Goal: Entertainment & Leisure: Consume media (video, audio)

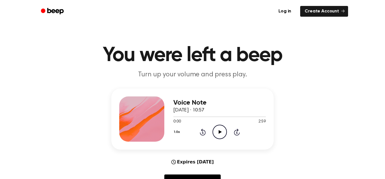
click at [218, 132] on icon "Play Audio" at bounding box center [220, 131] width 14 height 14
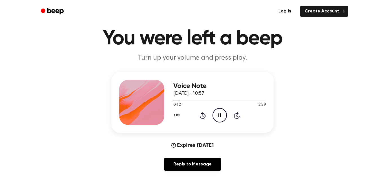
scroll to position [19, 0]
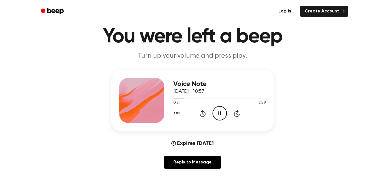
click at [201, 115] on icon "Rewind 5 seconds" at bounding box center [203, 112] width 6 height 7
click at [201, 115] on icon at bounding box center [203, 113] width 6 height 7
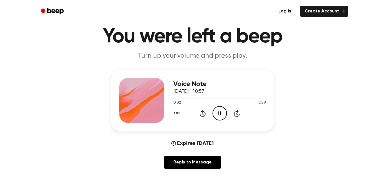
click at [212, 114] on div "1.0x Rewind 5 seconds Pause Audio Skip 5 seconds" at bounding box center [219, 113] width 93 height 14
click at [203, 114] on icon at bounding box center [202, 114] width 1 height 2
click at [216, 113] on icon "Pause Audio" at bounding box center [220, 113] width 14 height 14
click at [200, 111] on icon "Rewind 5 seconds" at bounding box center [203, 112] width 6 height 7
click at [220, 111] on icon "Play Audio" at bounding box center [220, 113] width 14 height 14
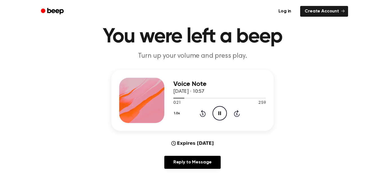
click at [217, 114] on icon "Pause Audio" at bounding box center [220, 113] width 14 height 14
click at [204, 112] on icon at bounding box center [203, 113] width 6 height 7
click at [202, 114] on icon "Rewind 5 seconds" at bounding box center [203, 112] width 6 height 7
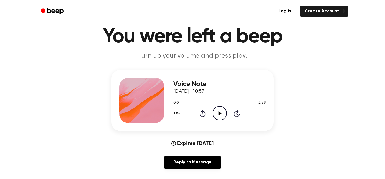
click at [221, 113] on icon "Play Audio" at bounding box center [220, 113] width 14 height 14
click at [221, 113] on icon "Pause Audio" at bounding box center [220, 113] width 14 height 14
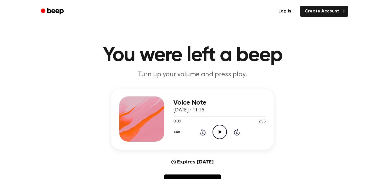
click at [221, 130] on icon "Play Audio" at bounding box center [220, 131] width 14 height 14
click at [215, 130] on icon "Pause Audio" at bounding box center [220, 131] width 14 height 14
click at [201, 133] on icon at bounding box center [203, 131] width 6 height 7
click at [200, 133] on icon at bounding box center [203, 131] width 6 height 7
click at [224, 131] on icon "Play Audio" at bounding box center [220, 131] width 14 height 14
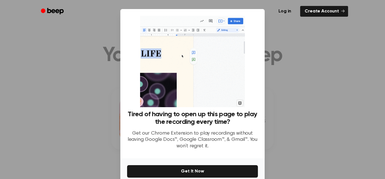
click at [276, 109] on div at bounding box center [192, 89] width 385 height 179
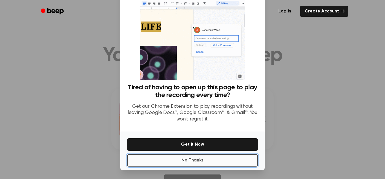
click at [214, 161] on button "No Thanks" at bounding box center [192, 160] width 131 height 12
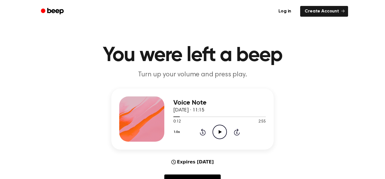
click at [217, 130] on icon "Play Audio" at bounding box center [220, 131] width 14 height 14
click at [219, 131] on icon at bounding box center [220, 132] width 3 height 4
click at [221, 135] on icon "Play Audio" at bounding box center [220, 131] width 14 height 14
click at [204, 132] on icon "Rewind 5 seconds" at bounding box center [203, 131] width 6 height 7
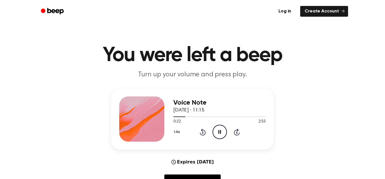
click at [222, 135] on icon "Pause Audio" at bounding box center [220, 131] width 14 height 14
click at [222, 135] on icon "Play Audio" at bounding box center [220, 131] width 14 height 14
click at [198, 135] on div "1.0x Rewind 5 seconds Pause Audio Skip 5 seconds" at bounding box center [219, 131] width 93 height 14
click at [201, 133] on icon "Rewind 5 seconds" at bounding box center [203, 131] width 6 height 7
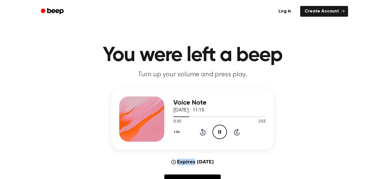
click at [223, 132] on icon "Pause Audio" at bounding box center [220, 131] width 14 height 14
click at [223, 129] on icon "Play Audio" at bounding box center [220, 131] width 14 height 14
click at [202, 133] on icon "Rewind 5 seconds" at bounding box center [203, 131] width 6 height 7
click at [216, 134] on icon "Pause Audio" at bounding box center [220, 131] width 14 height 14
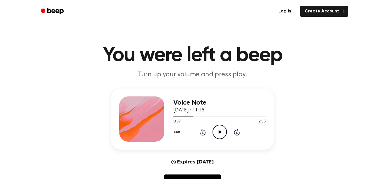
click at [216, 134] on icon "Play Audio" at bounding box center [220, 131] width 14 height 14
click at [216, 134] on icon "Pause Audio" at bounding box center [220, 131] width 14 height 14
click at [216, 134] on icon "Play Audio" at bounding box center [220, 131] width 14 height 14
click at [200, 131] on icon "Rewind 5 seconds" at bounding box center [203, 131] width 6 height 7
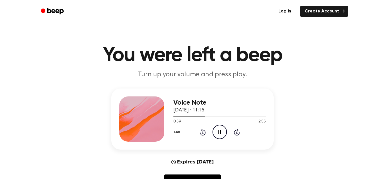
click at [204, 132] on icon "Rewind 5 seconds" at bounding box center [203, 131] width 6 height 7
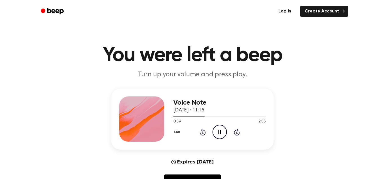
click at [219, 131] on icon at bounding box center [220, 132] width 3 height 4
click at [219, 131] on icon "Pause Audio" at bounding box center [220, 131] width 14 height 14
click at [219, 131] on icon at bounding box center [220, 132] width 3 height 4
click at [219, 131] on icon "Pause Audio" at bounding box center [220, 131] width 14 height 14
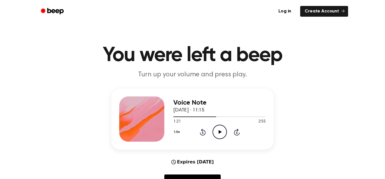
click at [219, 131] on icon at bounding box center [220, 132] width 3 height 4
click at [219, 131] on icon "Pause Audio" at bounding box center [220, 131] width 14 height 14
click at [219, 131] on icon at bounding box center [220, 132] width 3 height 4
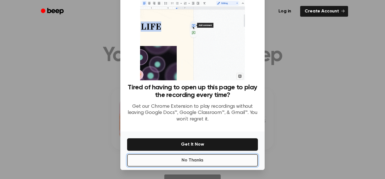
click at [206, 160] on button "No Thanks" at bounding box center [192, 160] width 131 height 12
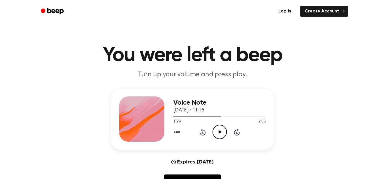
click at [222, 127] on icon "Play Audio" at bounding box center [220, 131] width 14 height 14
click at [219, 129] on icon "Pause Audio" at bounding box center [220, 131] width 14 height 14
click at [220, 133] on icon at bounding box center [220, 132] width 3 height 4
click at [221, 129] on icon "Pause Audio" at bounding box center [220, 131] width 14 height 14
click at [221, 129] on icon "Play Audio" at bounding box center [220, 131] width 14 height 14
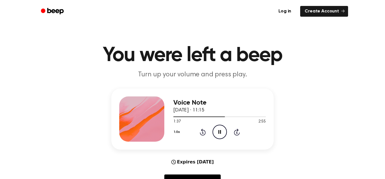
click at [201, 131] on icon "Rewind 5 seconds" at bounding box center [203, 131] width 6 height 7
click at [202, 131] on icon at bounding box center [203, 131] width 6 height 7
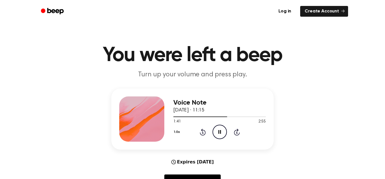
click at [203, 131] on icon "Rewind 5 seconds" at bounding box center [203, 131] width 6 height 7
click at [198, 127] on div "1.0x Rewind 5 seconds Play Audio Skip 5 seconds" at bounding box center [219, 131] width 93 height 14
click at [202, 131] on icon "Rewind 5 seconds" at bounding box center [203, 131] width 6 height 7
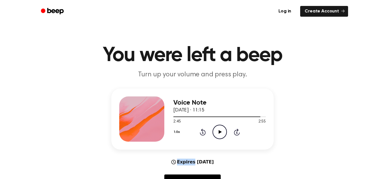
click at [202, 131] on icon "Rewind 5 seconds" at bounding box center [203, 131] width 6 height 7
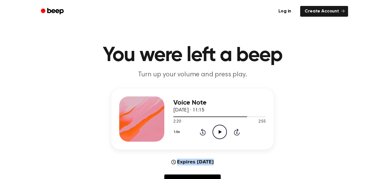
click at [202, 131] on icon "Rewind 5 seconds" at bounding box center [203, 131] width 6 height 7
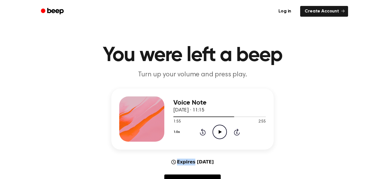
click at [202, 131] on icon "Rewind 5 seconds" at bounding box center [203, 131] width 6 height 7
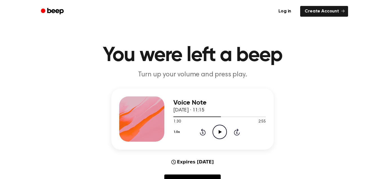
click at [202, 131] on icon "Rewind 5 seconds" at bounding box center [203, 131] width 6 height 7
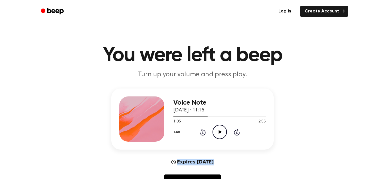
click at [202, 131] on icon "Rewind 5 seconds" at bounding box center [203, 131] width 6 height 7
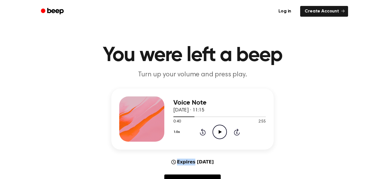
click at [202, 131] on icon "Rewind 5 seconds" at bounding box center [203, 131] width 6 height 7
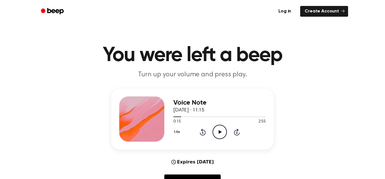
click at [202, 131] on icon "Rewind 5 seconds" at bounding box center [203, 131] width 6 height 7
click at [219, 128] on icon "Play Audio" at bounding box center [220, 131] width 14 height 14
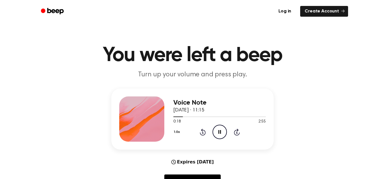
click at [221, 129] on icon "Pause Audio" at bounding box center [220, 131] width 14 height 14
click at [202, 132] on icon at bounding box center [202, 132] width 1 height 2
click at [215, 133] on icon "Play Audio" at bounding box center [220, 131] width 14 height 14
click at [215, 133] on icon "Pause Audio" at bounding box center [220, 131] width 14 height 14
click at [215, 134] on icon "Play Audio" at bounding box center [220, 131] width 14 height 14
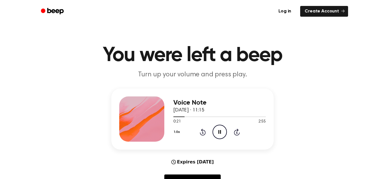
click at [215, 134] on icon "Pause Audio" at bounding box center [220, 131] width 14 height 14
click at [202, 131] on icon at bounding box center [203, 131] width 6 height 7
click at [221, 130] on icon "Play Audio" at bounding box center [220, 131] width 14 height 14
click at [221, 130] on icon "Pause Audio" at bounding box center [220, 131] width 14 height 14
click at [221, 130] on icon "Play Audio" at bounding box center [220, 131] width 14 height 14
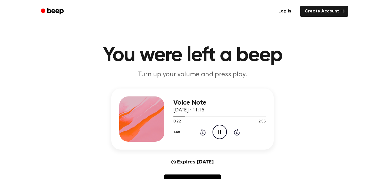
click at [221, 130] on icon "Pause Audio" at bounding box center [220, 131] width 14 height 14
click at [221, 130] on icon "Play Audio" at bounding box center [220, 131] width 14 height 14
click at [221, 130] on icon "Pause Audio" at bounding box center [220, 131] width 14 height 14
click at [221, 130] on icon "Play Audio" at bounding box center [220, 131] width 14 height 14
click at [221, 130] on icon "Pause Audio" at bounding box center [220, 131] width 14 height 14
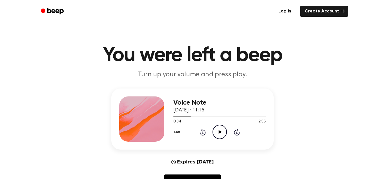
click at [221, 130] on icon "Play Audio" at bounding box center [220, 131] width 14 height 14
click at [221, 130] on icon "Pause Audio" at bounding box center [220, 131] width 14 height 14
click at [221, 130] on icon "Play Audio" at bounding box center [220, 131] width 14 height 14
click at [200, 131] on icon "Rewind 5 seconds" at bounding box center [203, 131] width 6 height 7
click at [205, 133] on icon at bounding box center [203, 131] width 6 height 7
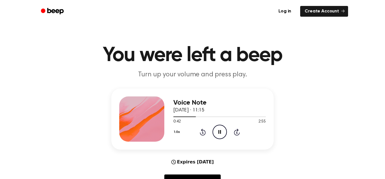
click at [221, 131] on icon "Pause Audio" at bounding box center [220, 131] width 14 height 14
click at [221, 131] on icon "Play Audio" at bounding box center [220, 131] width 14 height 14
click at [221, 131] on icon "Pause Audio" at bounding box center [220, 131] width 14 height 14
click at [204, 132] on icon "Rewind 5 seconds" at bounding box center [203, 131] width 6 height 7
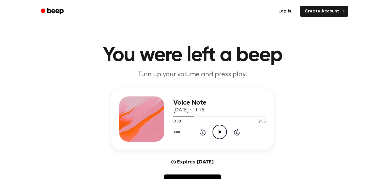
click at [222, 135] on icon "Play Audio" at bounding box center [220, 131] width 14 height 14
click at [222, 135] on icon "Pause Audio" at bounding box center [220, 131] width 14 height 14
click at [222, 135] on icon "Play Audio" at bounding box center [220, 131] width 14 height 14
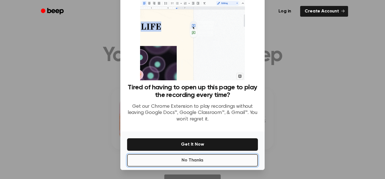
click at [208, 166] on button "No Thanks" at bounding box center [192, 160] width 131 height 12
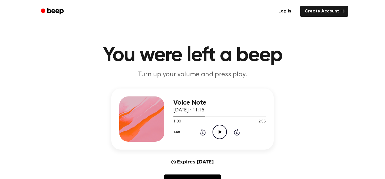
click at [223, 134] on icon "Play Audio" at bounding box center [220, 131] width 14 height 14
click at [221, 133] on icon at bounding box center [220, 132] width 3 height 4
click at [222, 129] on icon "Play Audio" at bounding box center [220, 131] width 14 height 14
click at [222, 129] on icon "Pause Audio" at bounding box center [220, 131] width 14 height 14
click at [222, 129] on icon "Play Audio" at bounding box center [220, 131] width 14 height 14
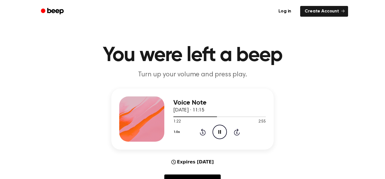
click at [202, 134] on icon "Rewind 5 seconds" at bounding box center [203, 131] width 6 height 7
click at [223, 134] on icon "Pause Audio" at bounding box center [220, 131] width 14 height 14
click at [223, 134] on icon "Play Audio" at bounding box center [220, 131] width 14 height 14
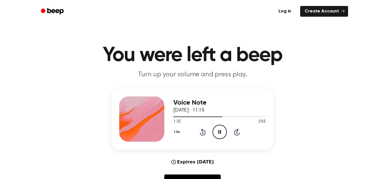
click at [226, 131] on circle at bounding box center [220, 132] width 14 height 14
click at [201, 132] on icon "Rewind 5 seconds" at bounding box center [203, 131] width 6 height 7
click at [201, 133] on icon "Rewind 5 seconds" at bounding box center [203, 131] width 6 height 7
click at [219, 133] on icon "Pause Audio" at bounding box center [220, 131] width 14 height 14
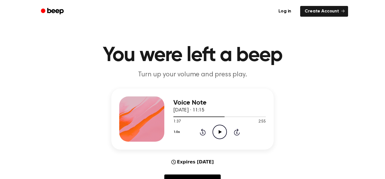
click at [219, 133] on icon "Play Audio" at bounding box center [220, 131] width 14 height 14
click at [219, 133] on icon "Pause Audio" at bounding box center [220, 131] width 14 height 14
click at [201, 130] on icon at bounding box center [203, 131] width 6 height 7
click at [218, 134] on icon "Play Audio" at bounding box center [220, 131] width 14 height 14
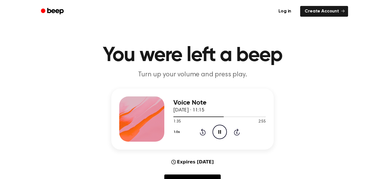
click at [218, 134] on icon "Pause Audio" at bounding box center [220, 131] width 14 height 14
click at [218, 134] on icon "Play Audio" at bounding box center [220, 131] width 14 height 14
click at [218, 133] on icon "Pause Audio" at bounding box center [220, 131] width 14 height 14
click at [218, 133] on icon "Play Audio" at bounding box center [220, 131] width 14 height 14
click at [218, 133] on icon "Pause Audio" at bounding box center [220, 131] width 14 height 14
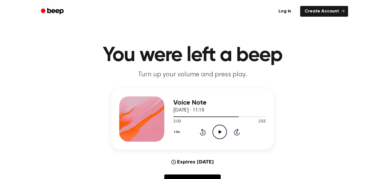
click at [204, 130] on icon at bounding box center [203, 131] width 6 height 7
click at [221, 130] on icon "Play Audio" at bounding box center [220, 131] width 14 height 14
click at [221, 130] on icon at bounding box center [220, 132] width 3 height 4
